Goal: Connect with others: Connect with others

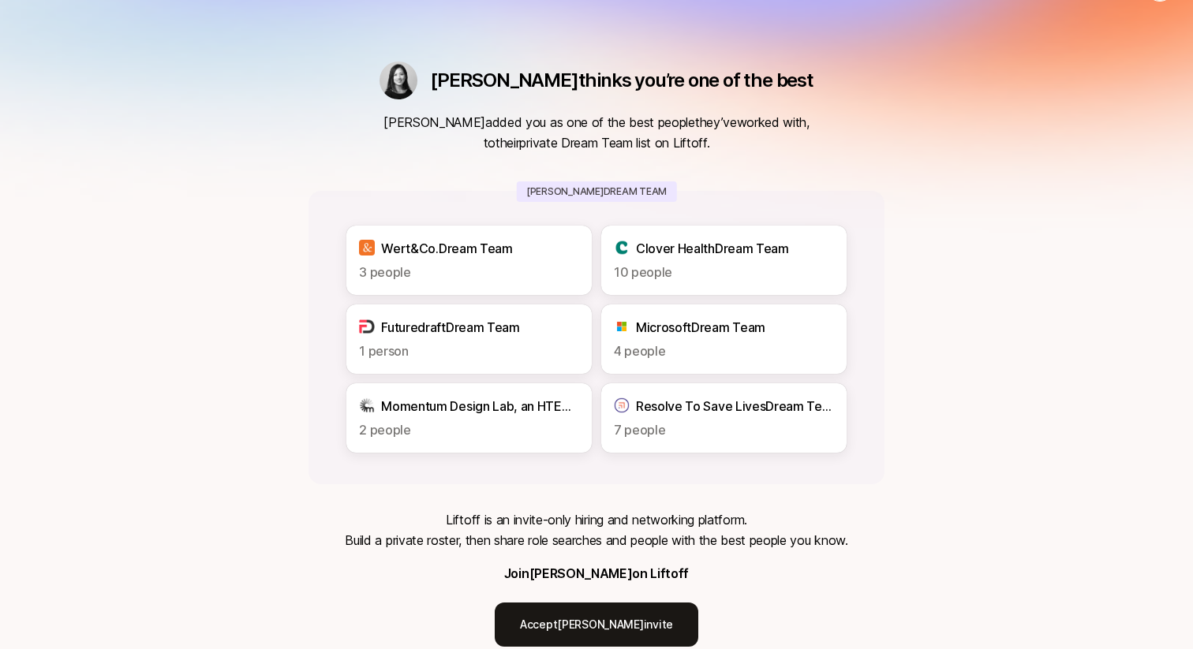
scroll to position [42, 0]
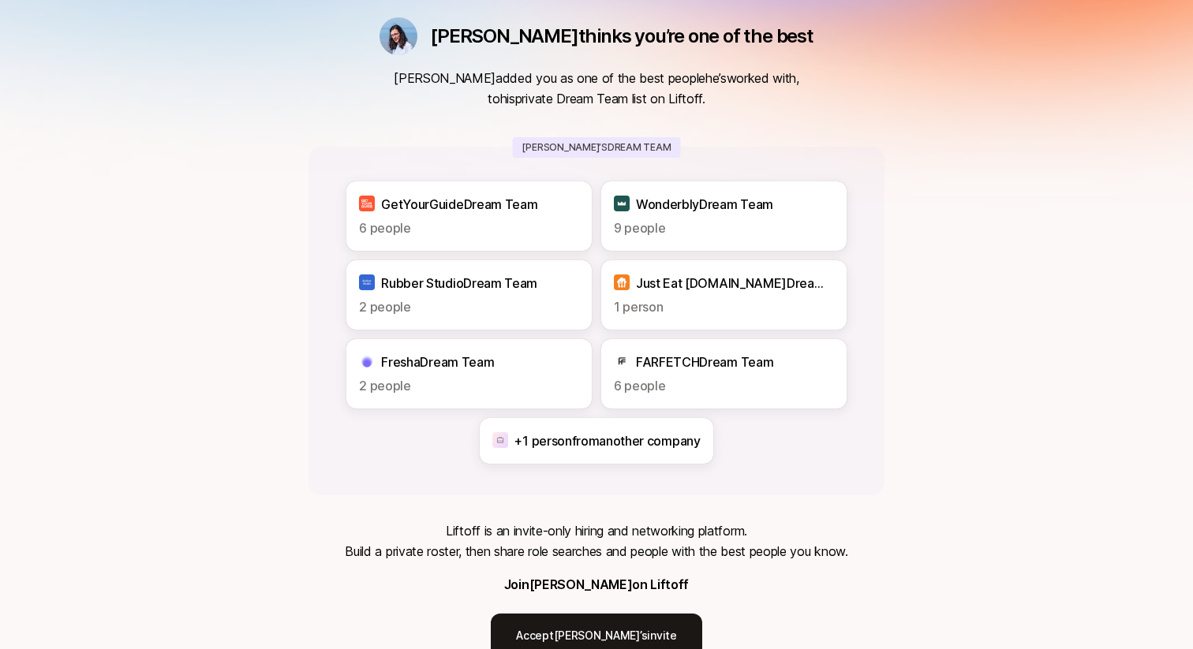
scroll to position [89, 0]
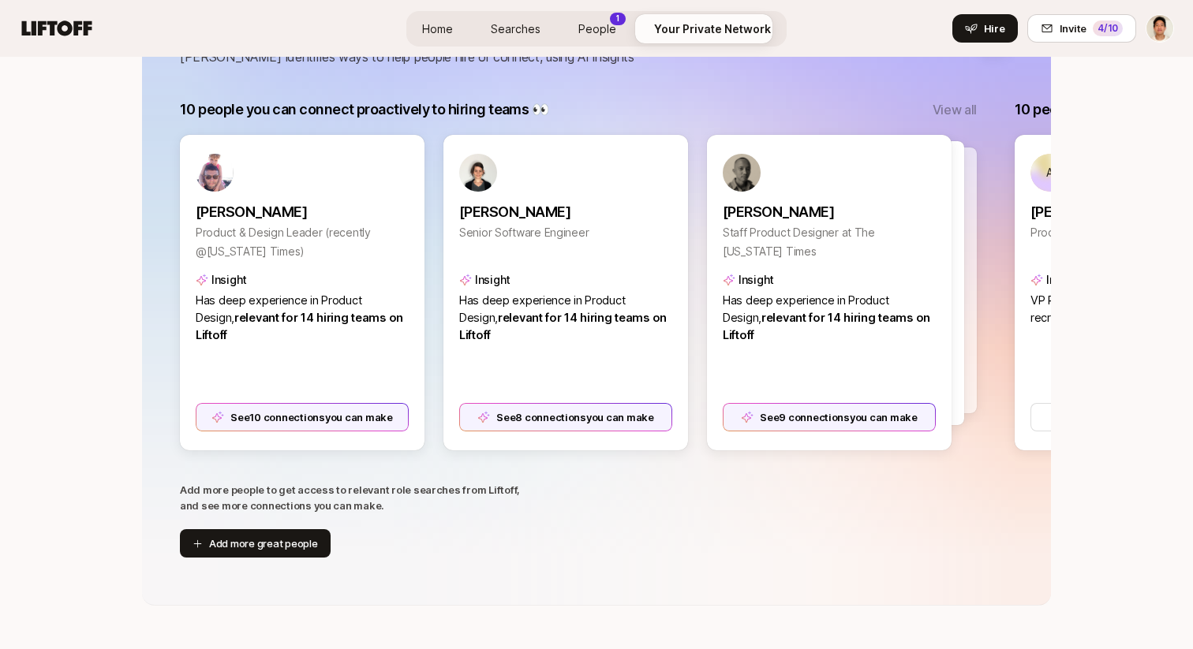
scroll to position [332, 0]
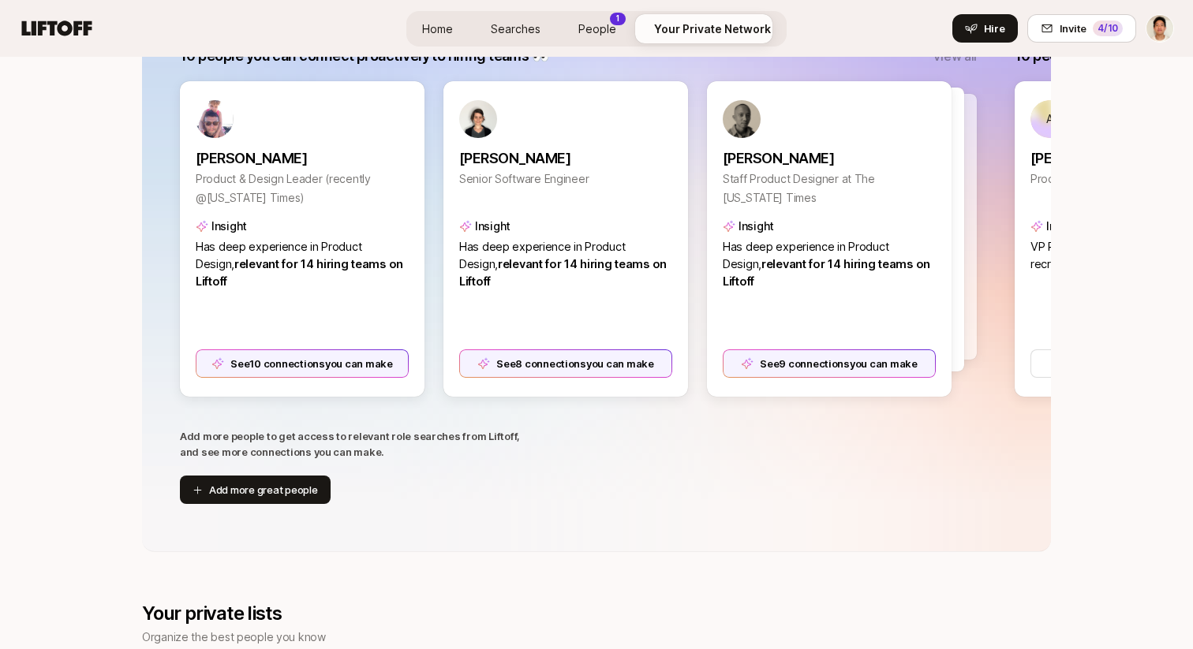
click at [580, 32] on link "People 1" at bounding box center [597, 28] width 63 height 29
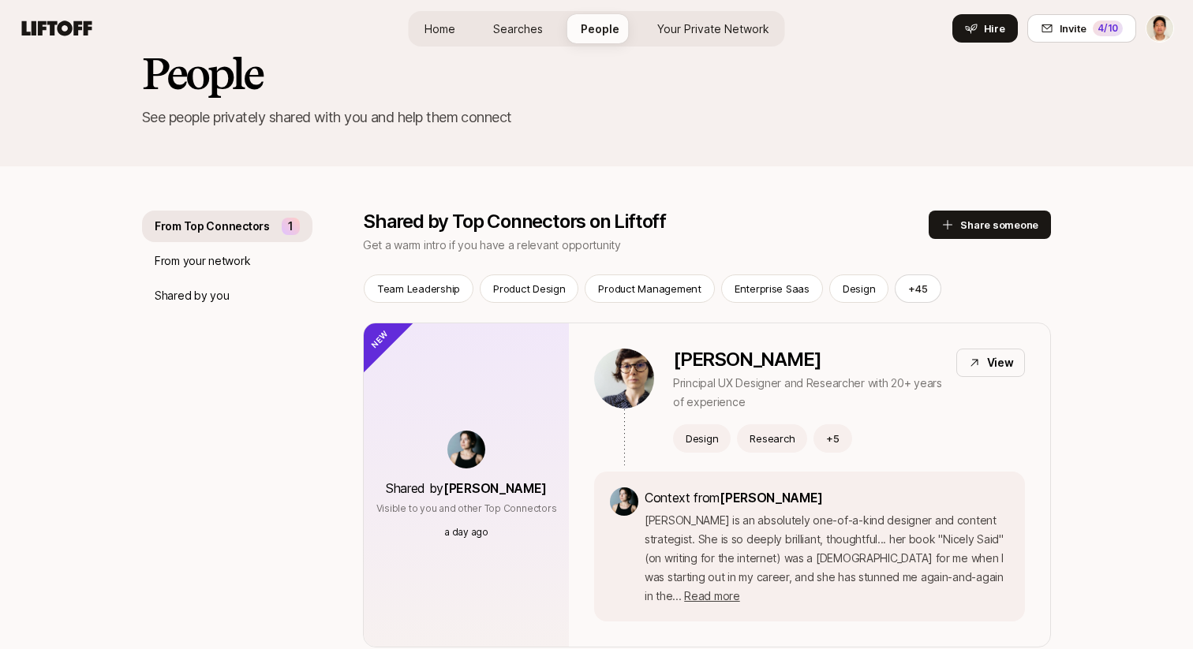
scroll to position [78, 0]
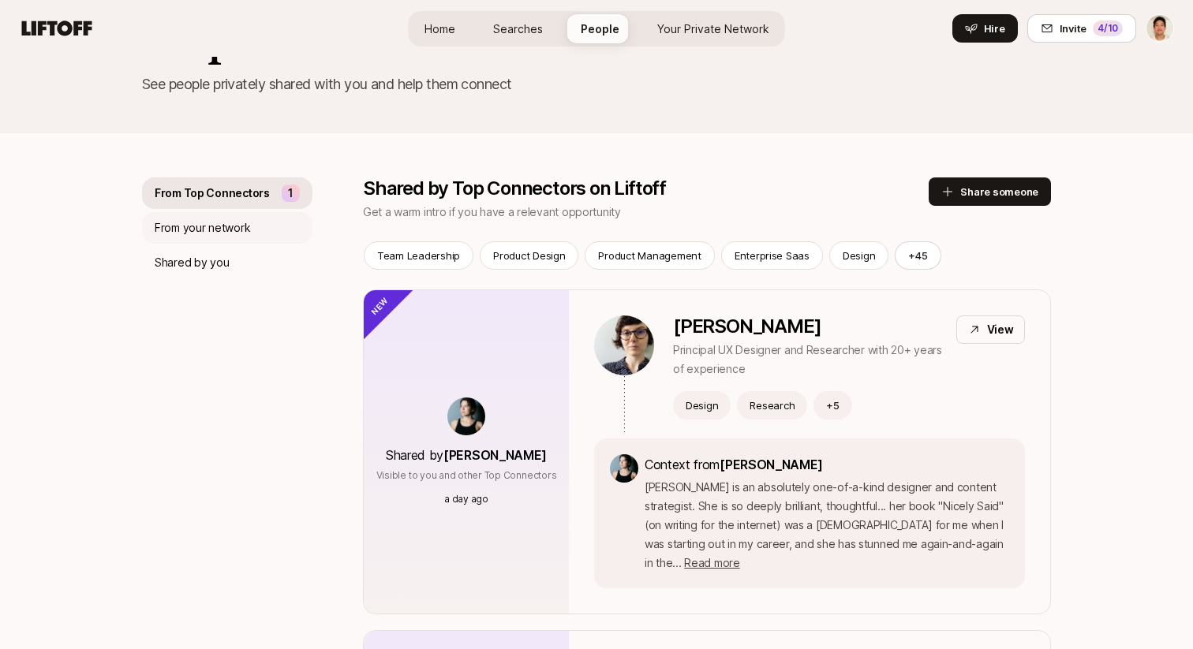
click at [224, 221] on p "From your network" at bounding box center [202, 227] width 95 height 19
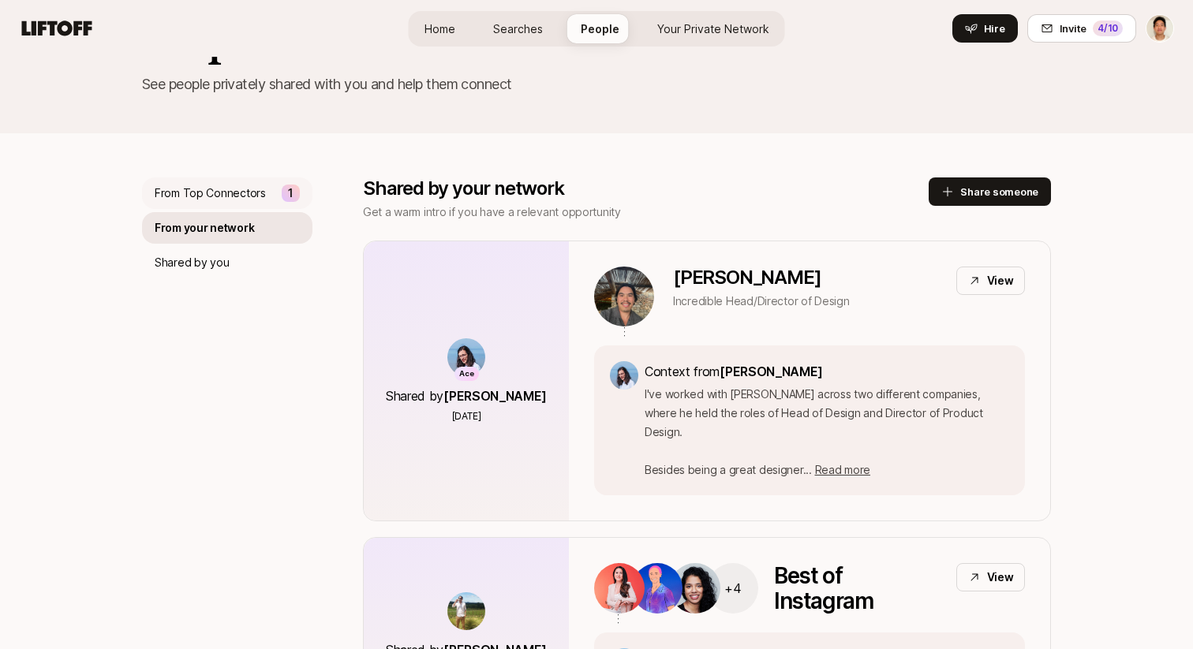
click at [224, 207] on div "From Top Connectors 1" at bounding box center [227, 193] width 170 height 32
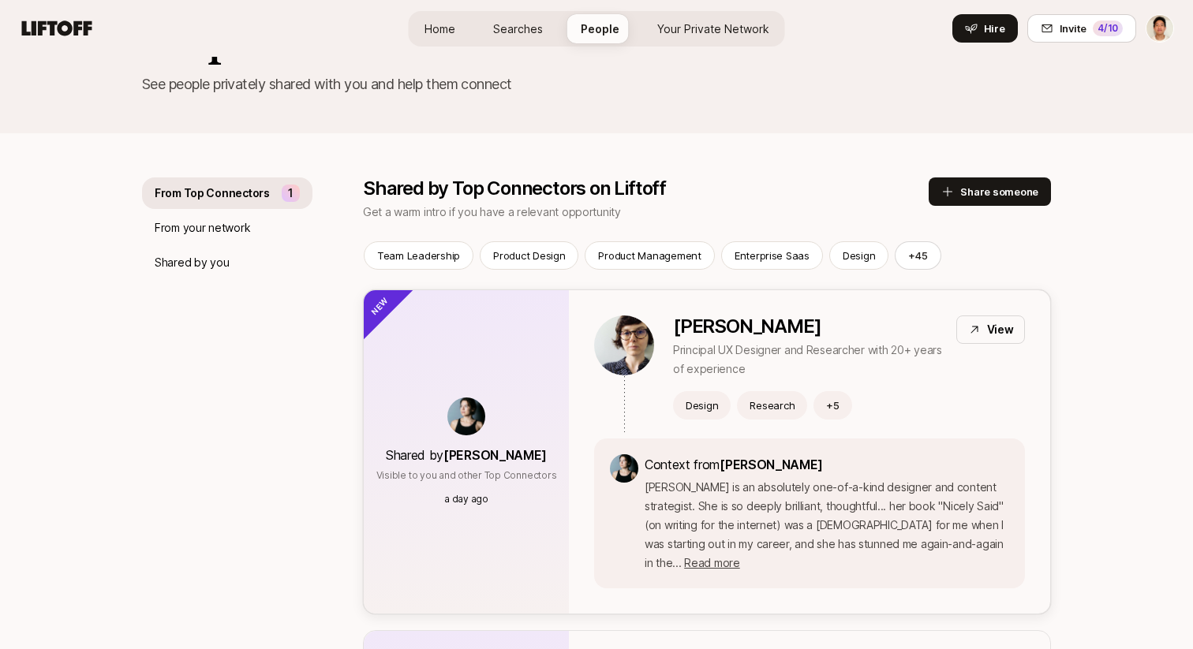
click at [463, 330] on div "Shared by Cassandra Marketos Visible to you and other Top Connectors a day ago" at bounding box center [466, 451] width 205 height 323
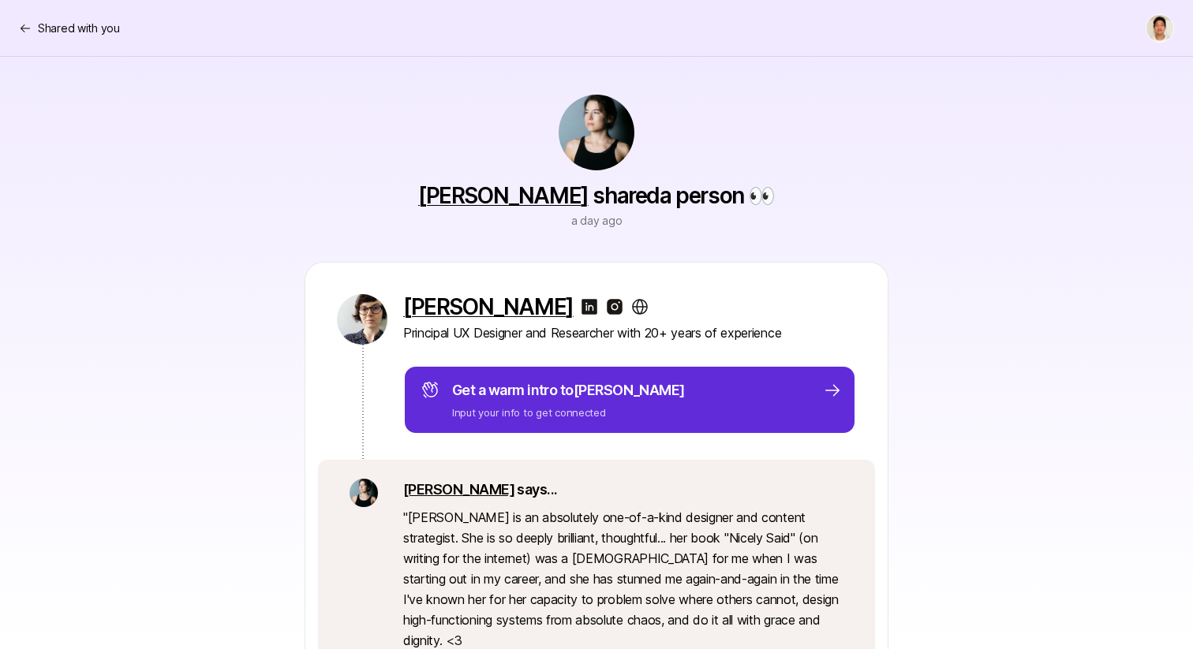
scroll to position [78, 0]
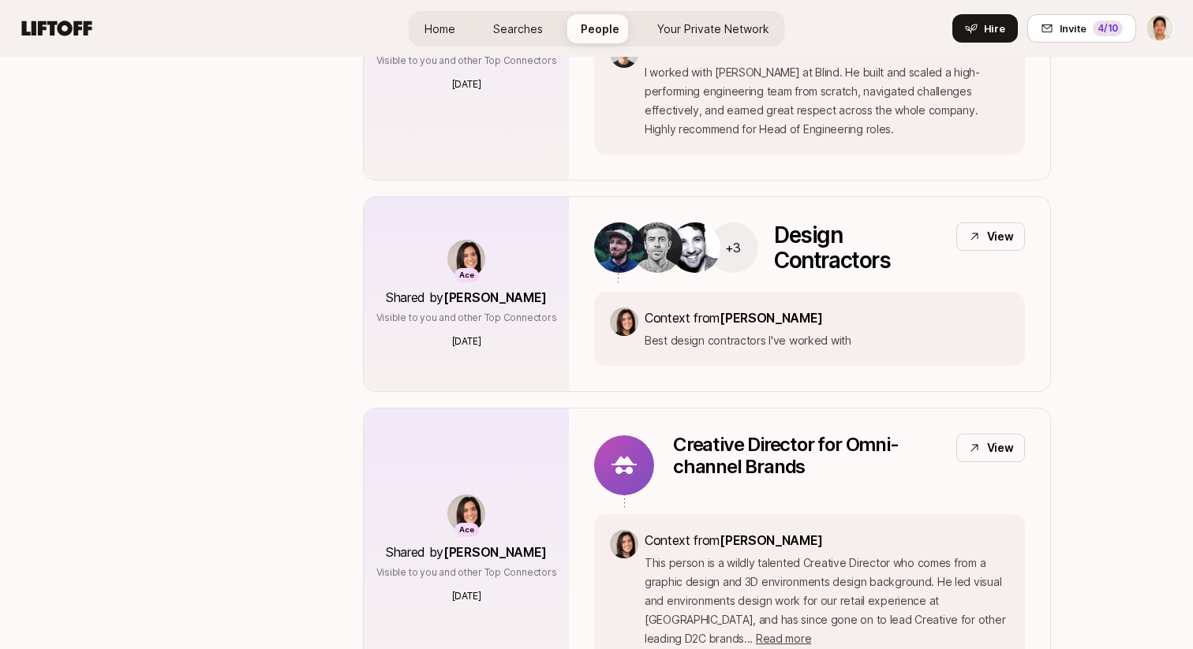
scroll to position [7643, 0]
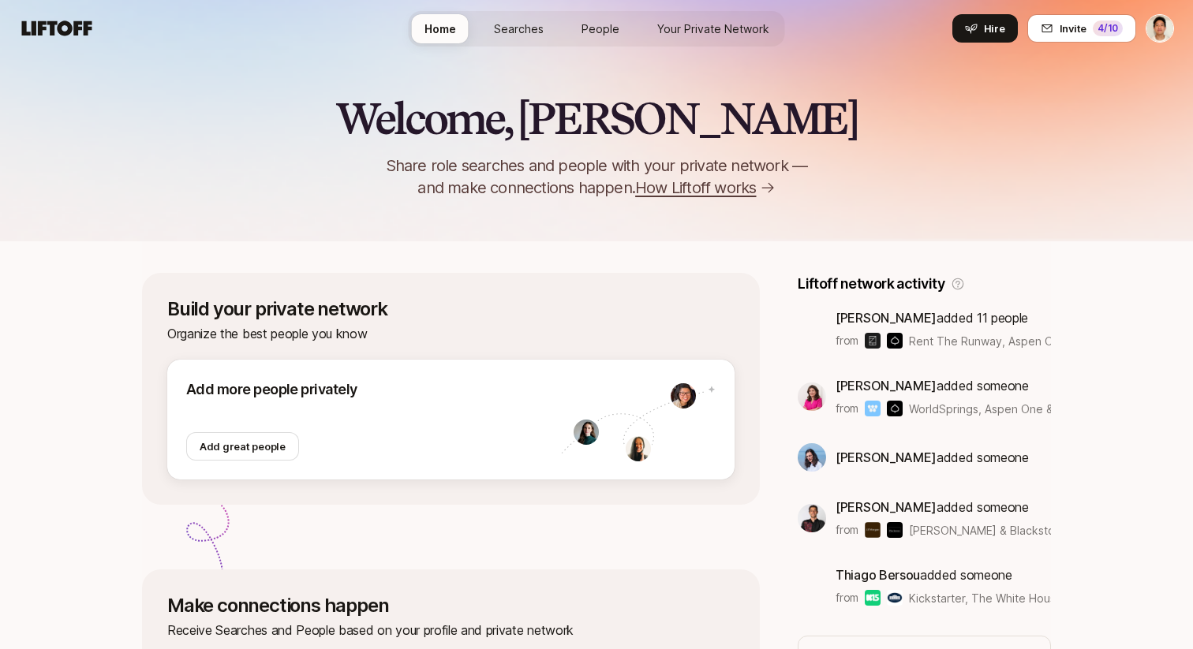
click at [636, 33] on div "Home Searches People Your Private Network Hire" at bounding box center [597, 28] width 376 height 35
click at [678, 33] on span "Your Private Network" at bounding box center [713, 29] width 112 height 17
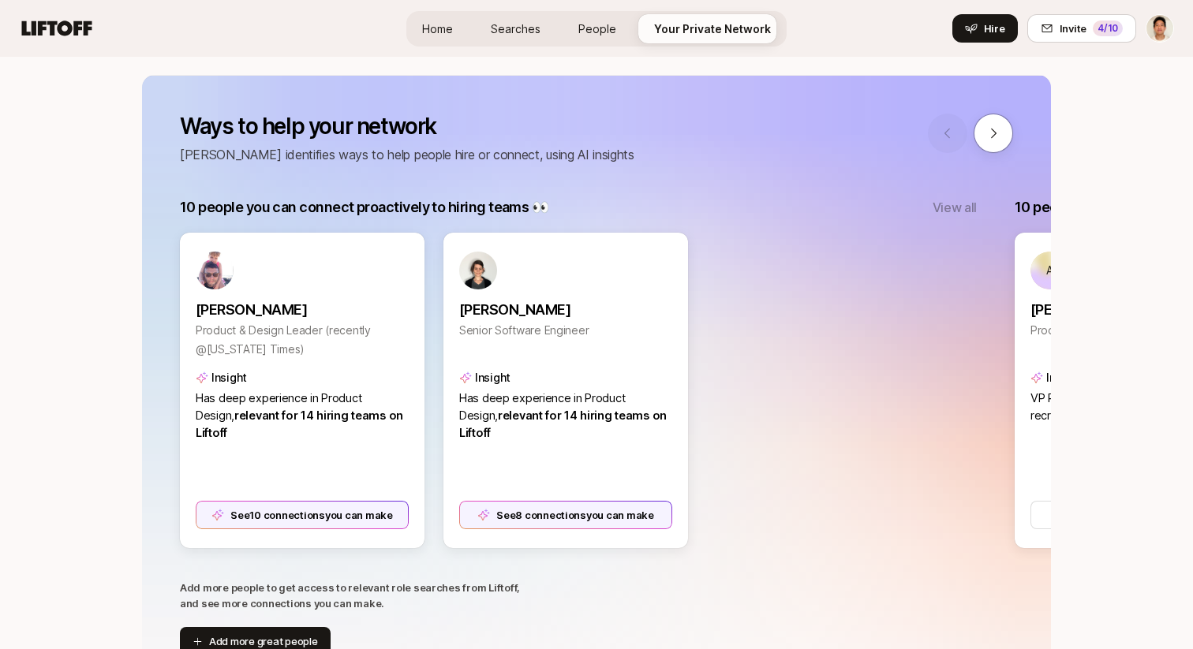
scroll to position [185, 0]
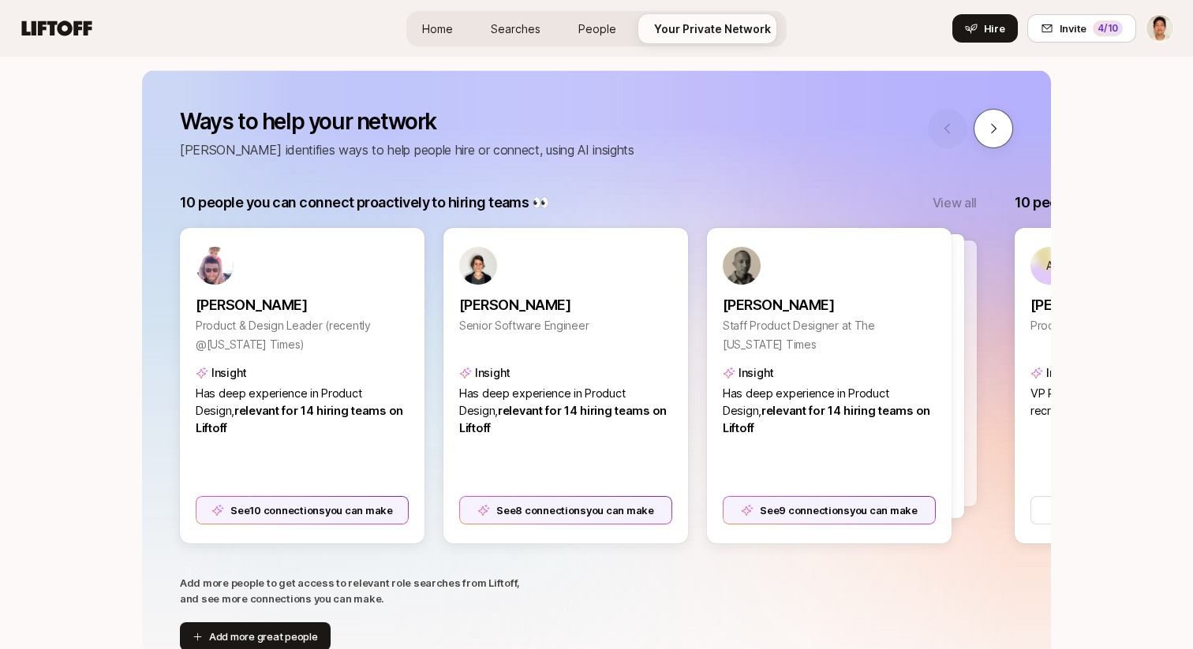
click at [991, 144] on button at bounding box center [992, 128] width 39 height 39
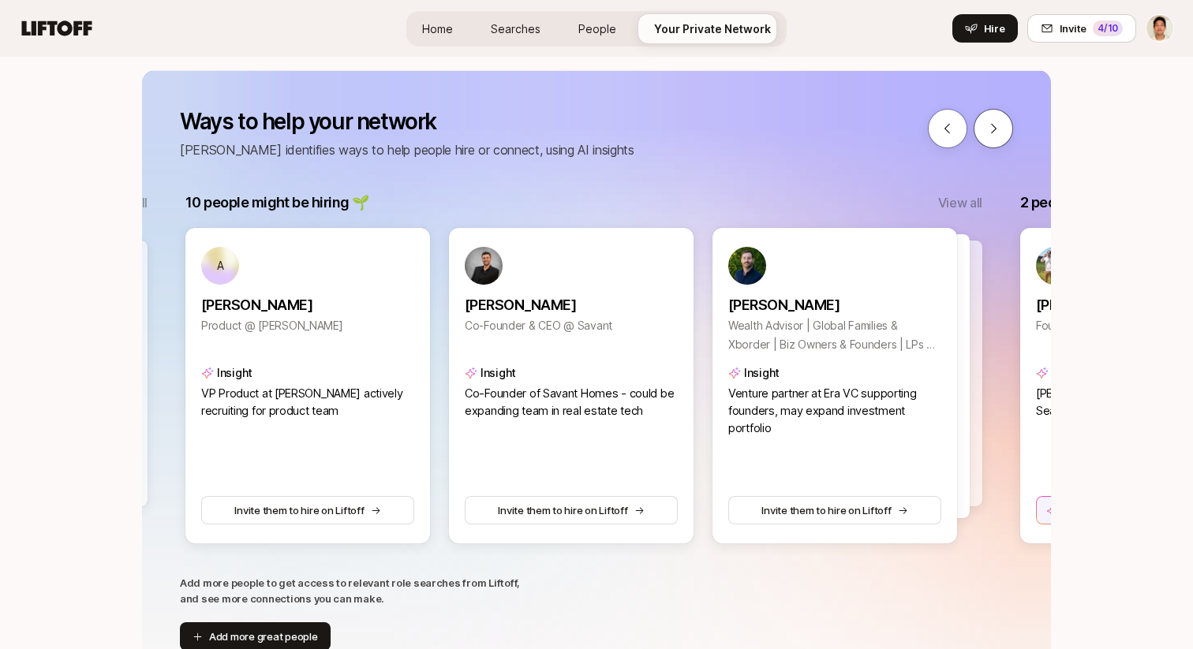
scroll to position [0, 835]
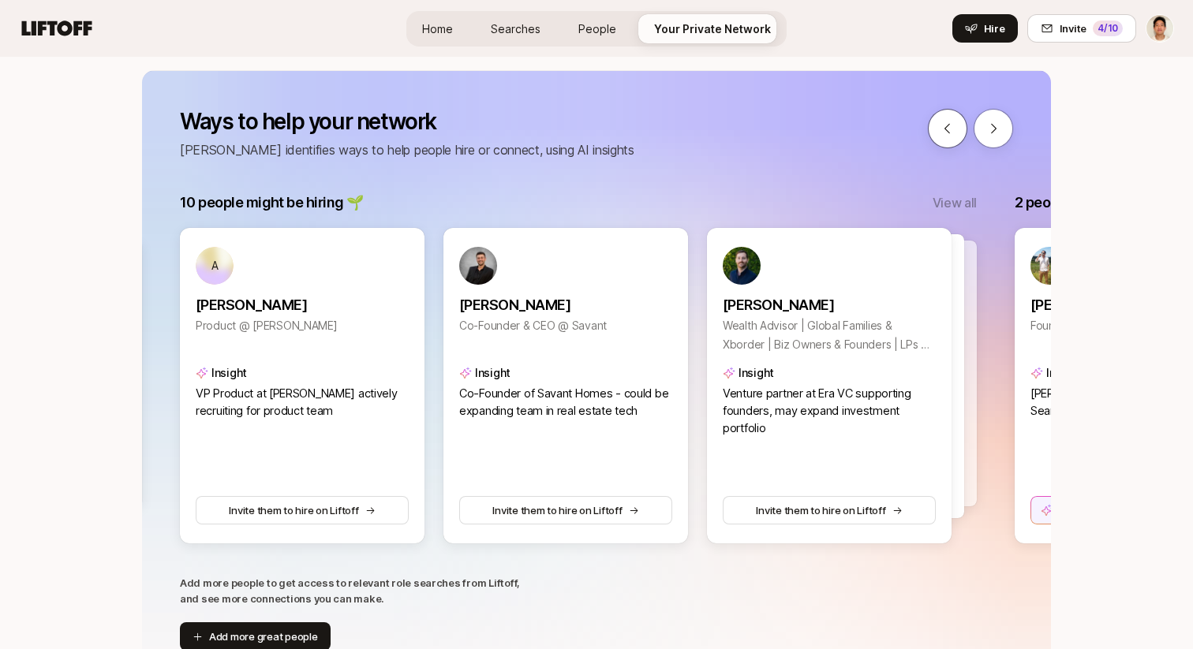
click at [950, 134] on icon at bounding box center [947, 128] width 14 height 14
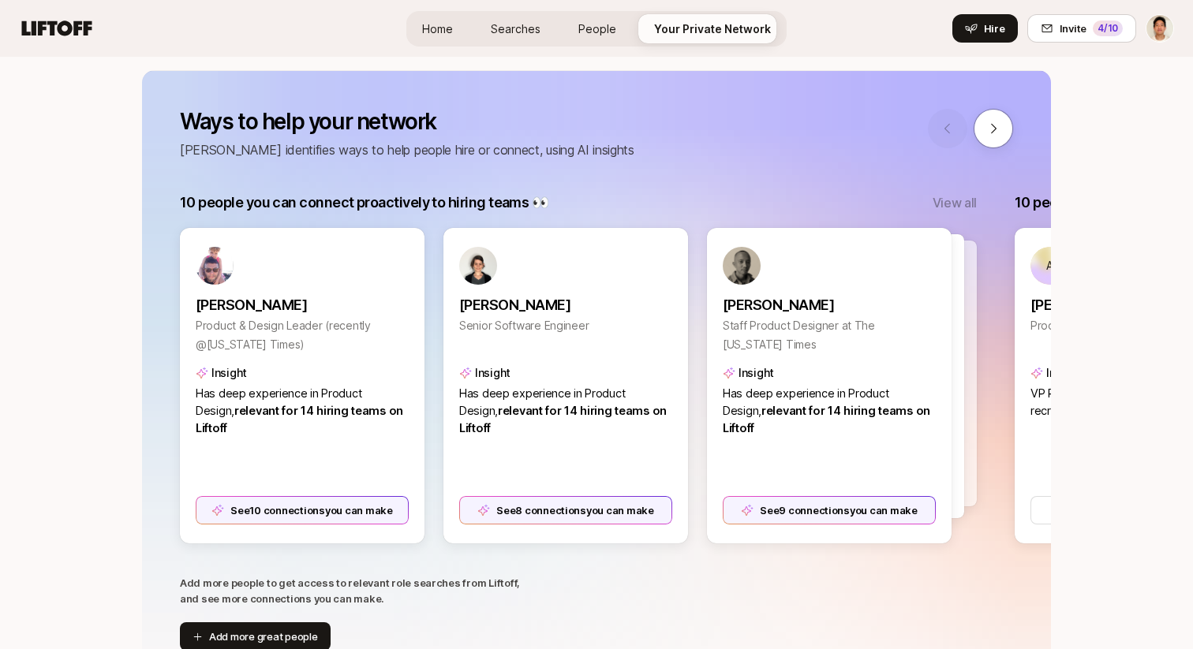
scroll to position [0, 0]
